Goal: Check status: Check status

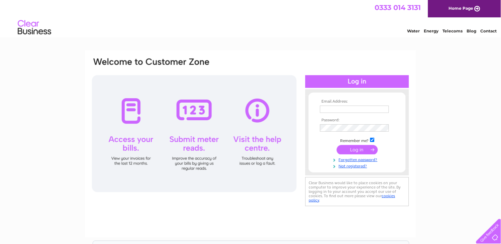
click at [342, 106] on input "text" at bounding box center [354, 109] width 69 height 7
type input "[EMAIL_ADDRESS][DOMAIN_NAME]"
click at [365, 149] on input "submit" at bounding box center [357, 149] width 41 height 9
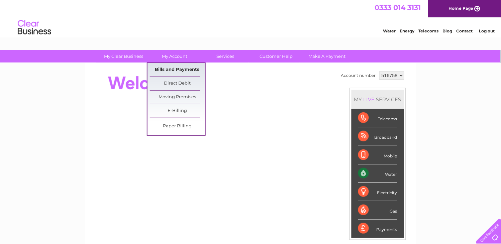
click at [174, 66] on link "Bills and Payments" at bounding box center [177, 69] width 55 height 13
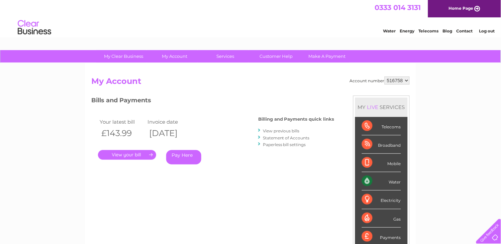
click at [148, 152] on link "." at bounding box center [127, 155] width 58 height 10
click at [151, 154] on link "." at bounding box center [127, 155] width 58 height 10
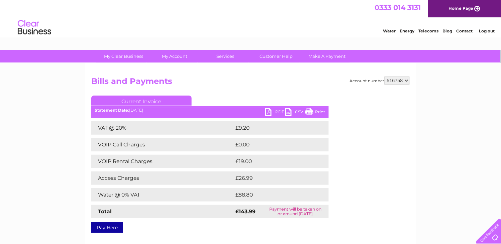
click at [313, 110] on link "Print" at bounding box center [316, 113] width 20 height 10
